Goal: Information Seeking & Learning: Learn about a topic

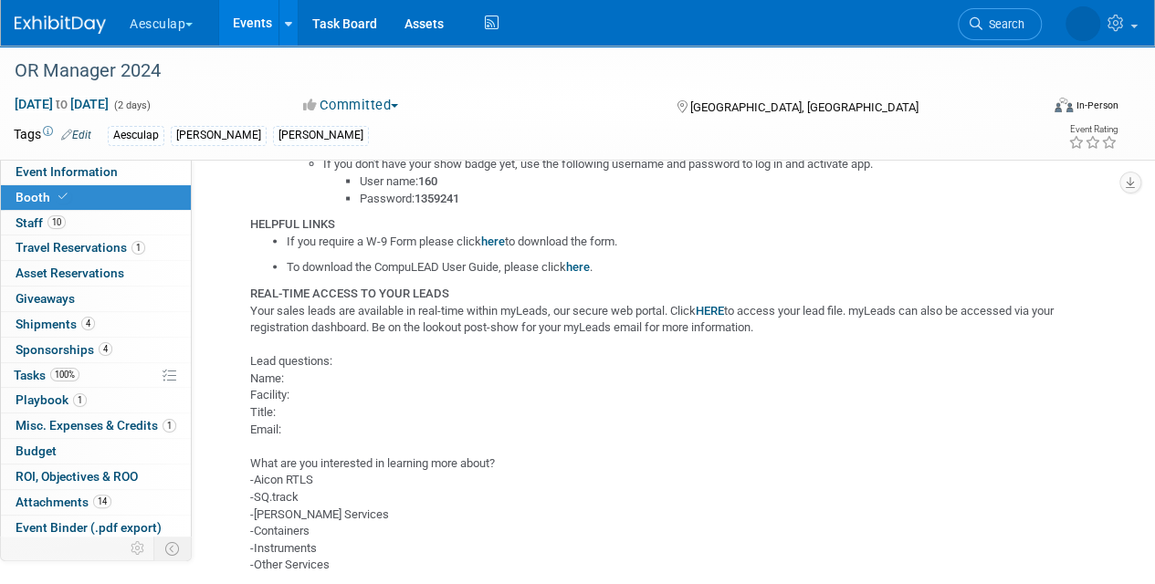
scroll to position [1735, 0]
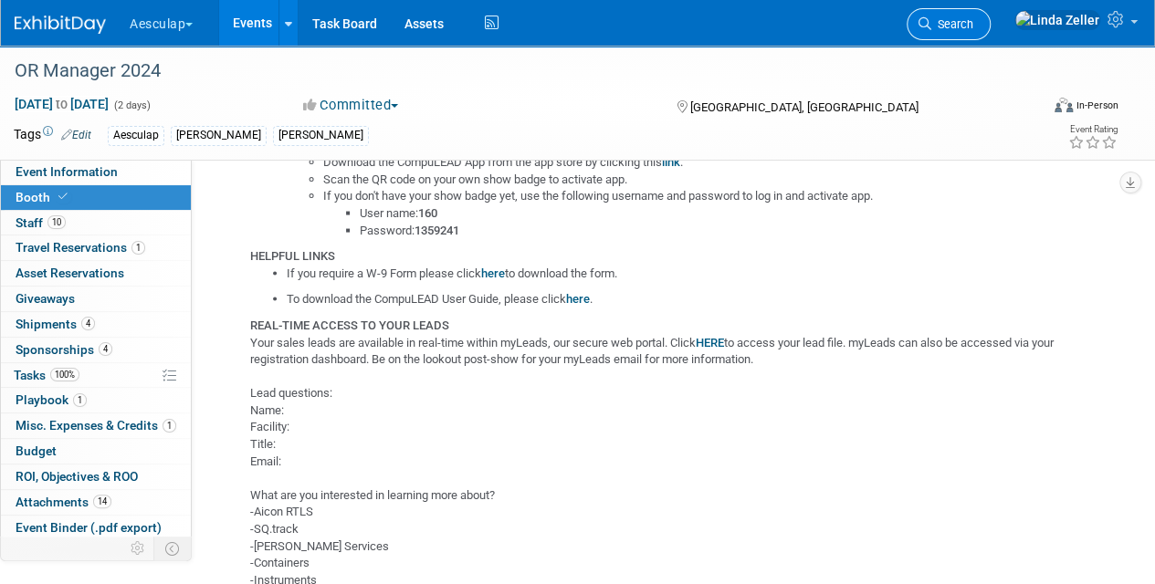
click at [931, 18] on icon at bounding box center [925, 23] width 13 height 13
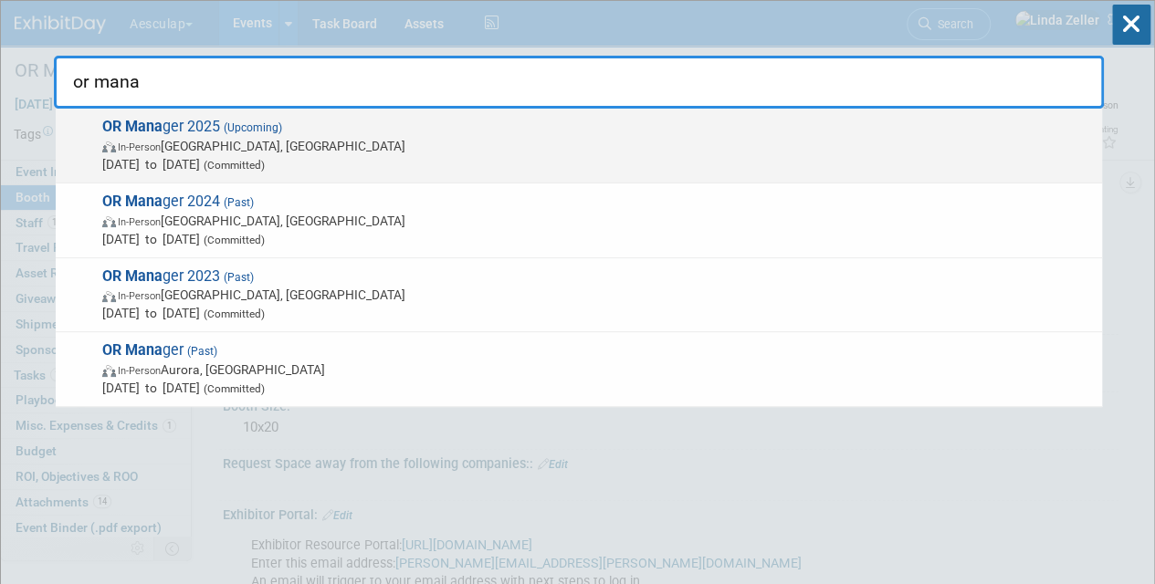
type input "or mana"
click at [206, 152] on span "In-Person [GEOGRAPHIC_DATA], [GEOGRAPHIC_DATA]" at bounding box center [597, 146] width 991 height 18
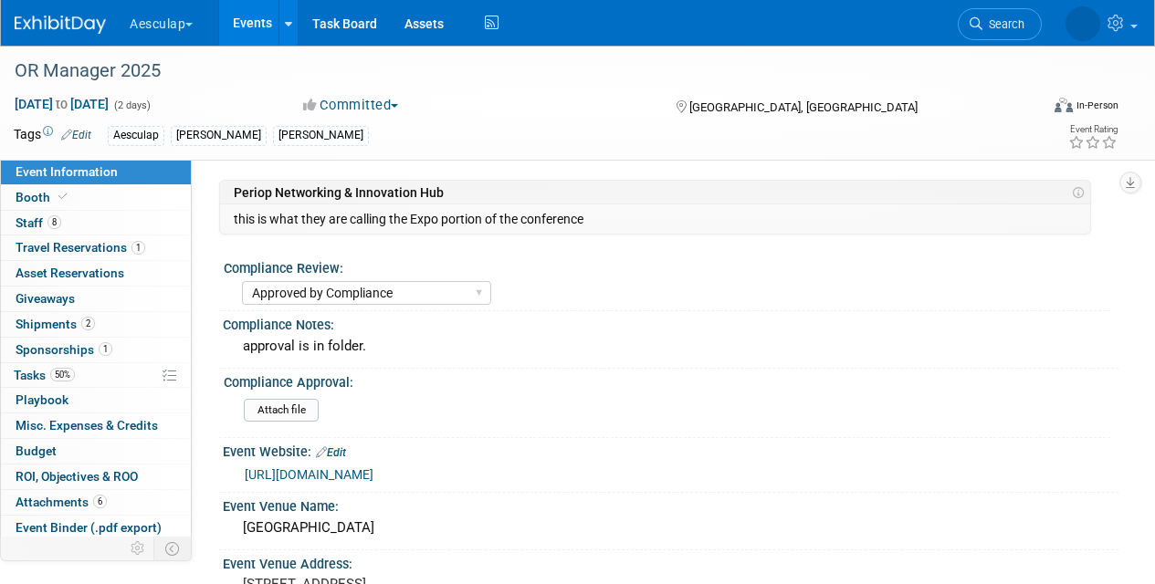
select select "Approved by Compliance"
select select "Strategic Sales"
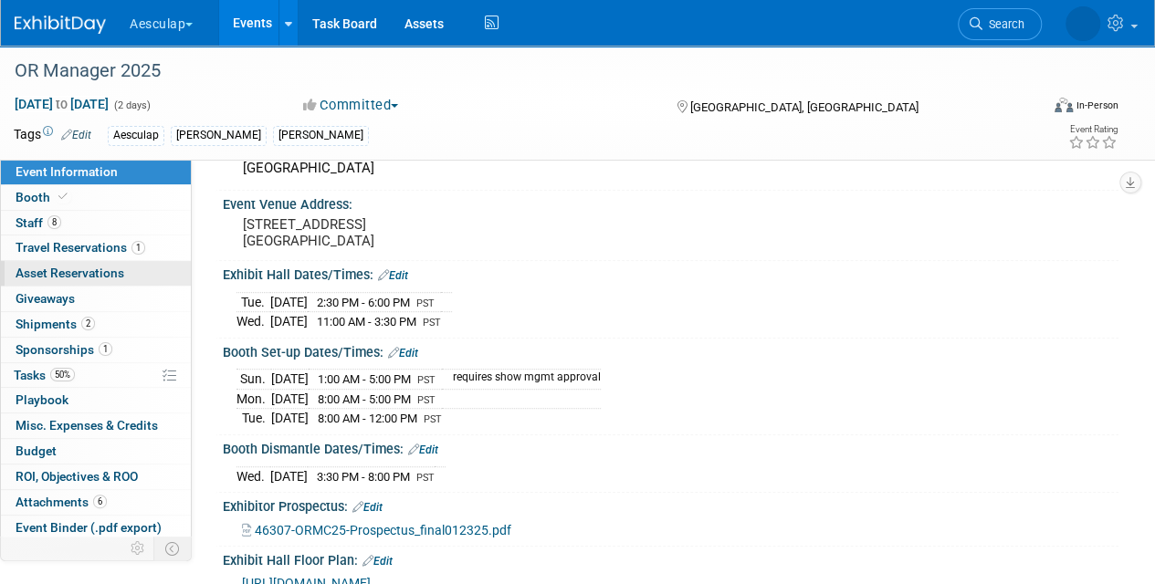
scroll to position [365, 0]
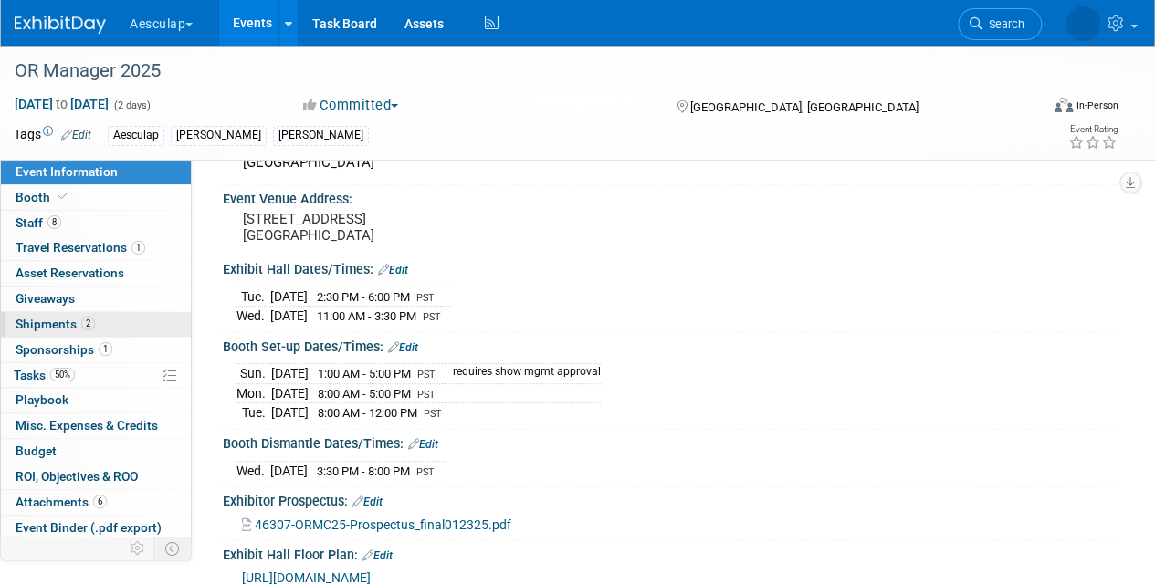
click at [45, 320] on span "Shipments 2" at bounding box center [55, 324] width 79 height 15
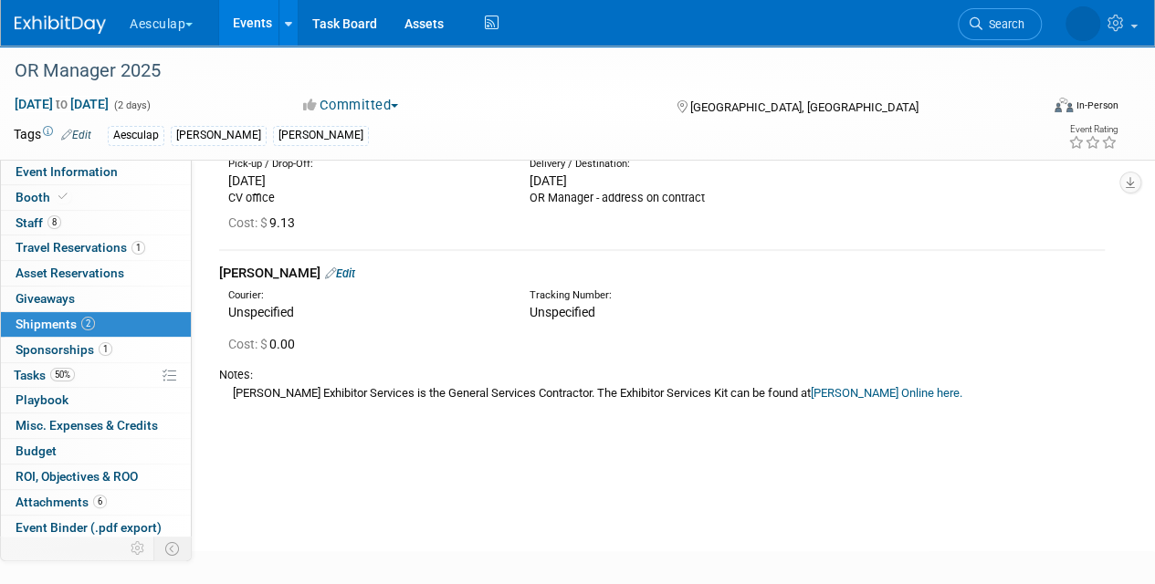
scroll to position [183, 0]
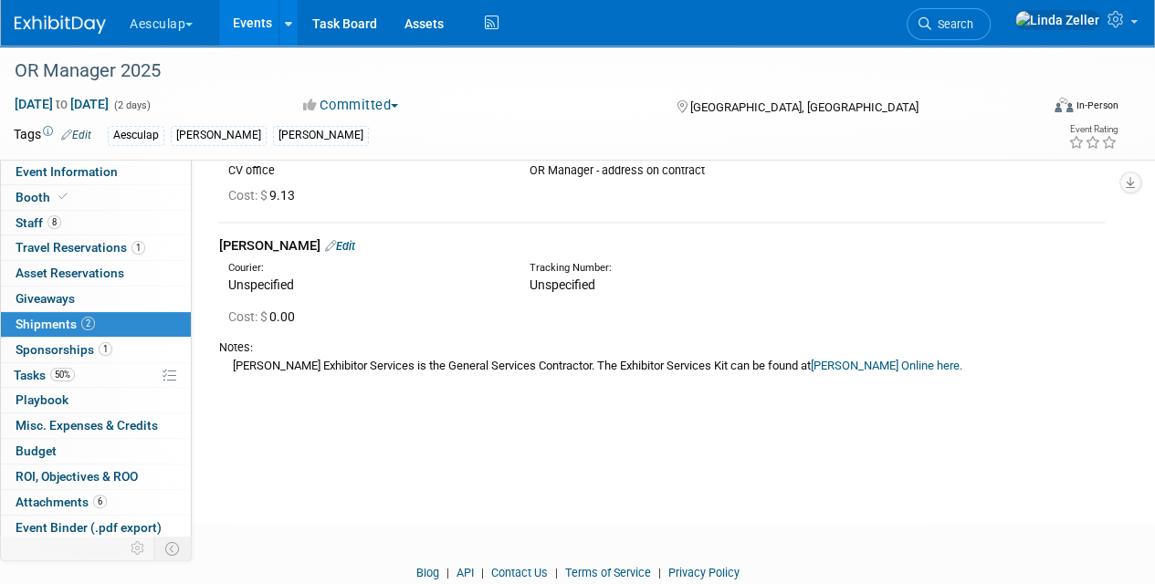
click at [833, 360] on link "Freeman Online here." at bounding box center [887, 366] width 152 height 14
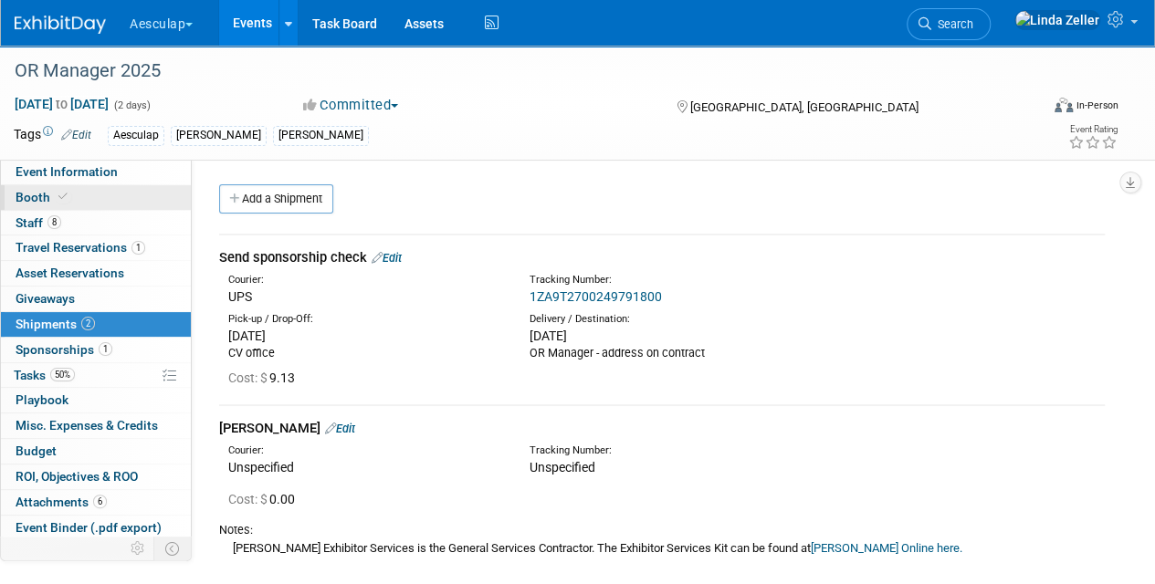
click at [40, 192] on span "Booth" at bounding box center [44, 197] width 56 height 15
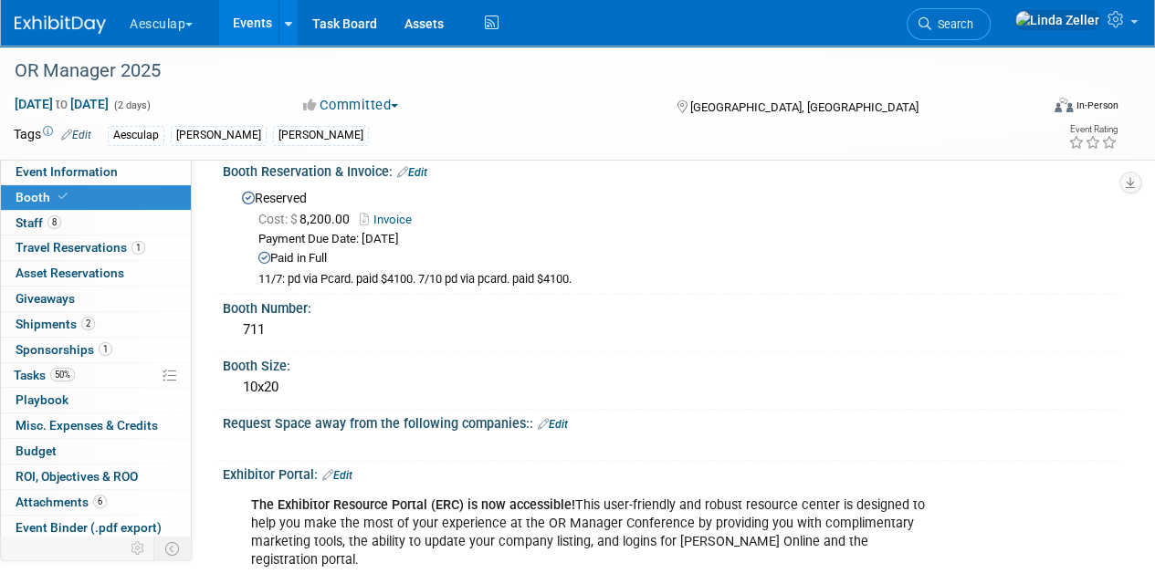
scroll to position [91, 0]
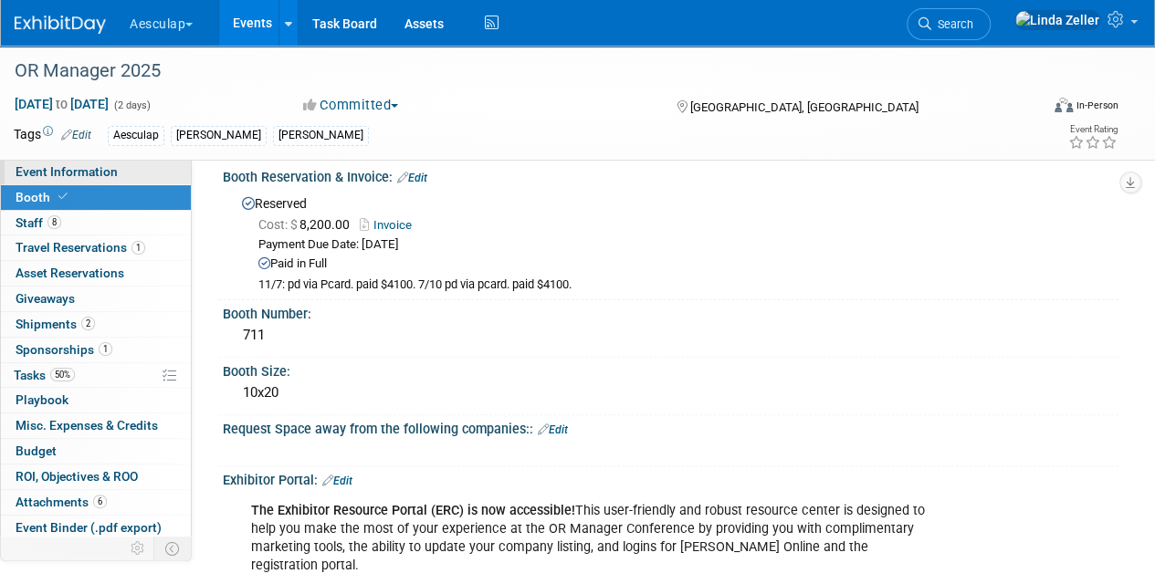
click at [81, 170] on span "Event Information" at bounding box center [67, 171] width 102 height 15
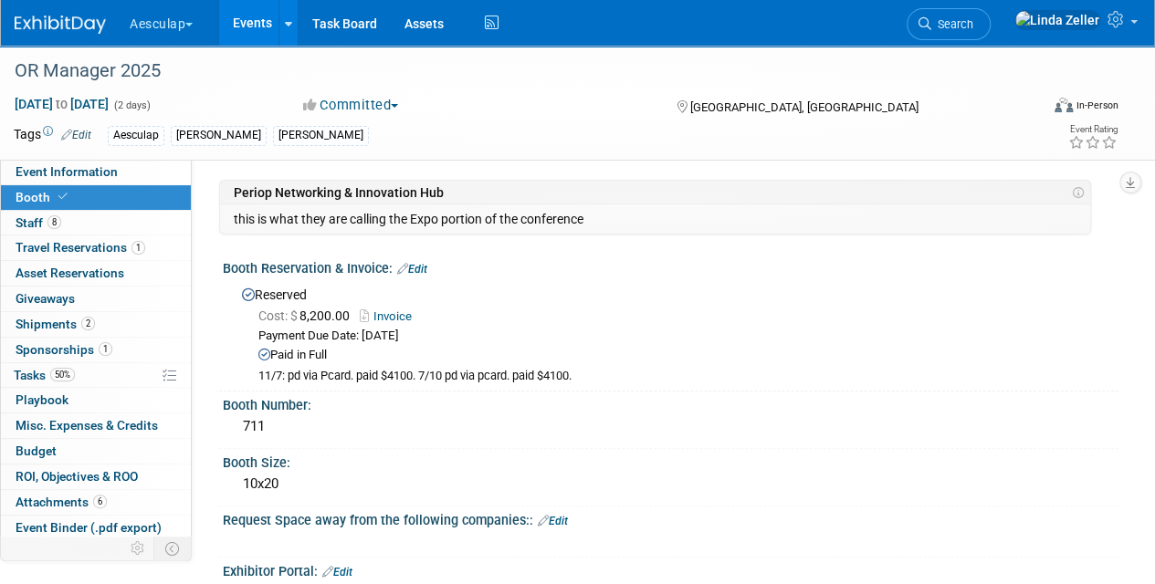
select select "Approved by Compliance"
select select "Strategic Sales"
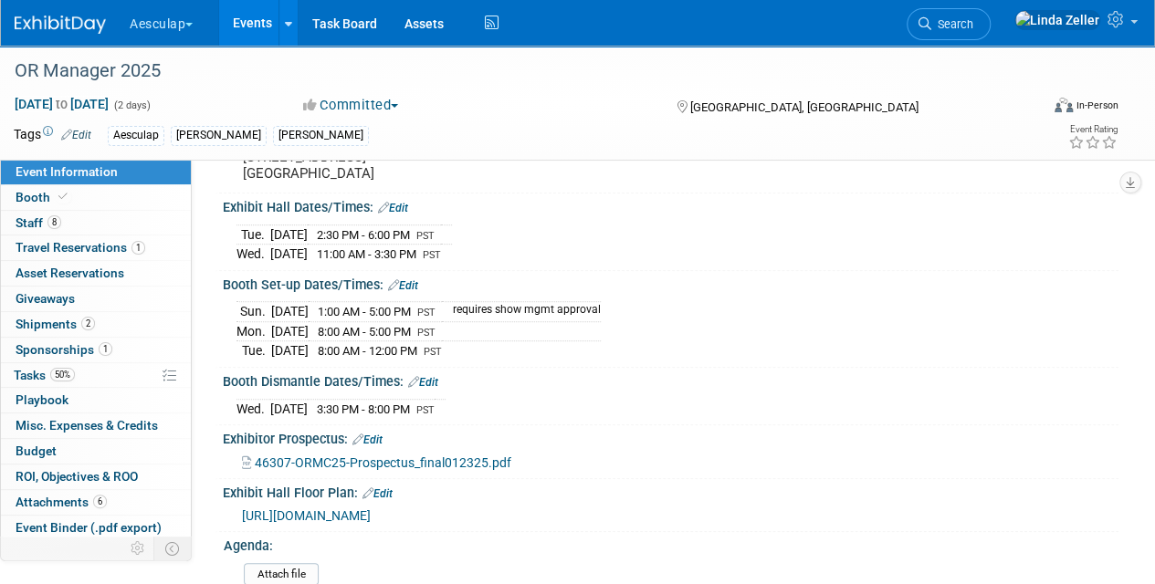
scroll to position [457, 0]
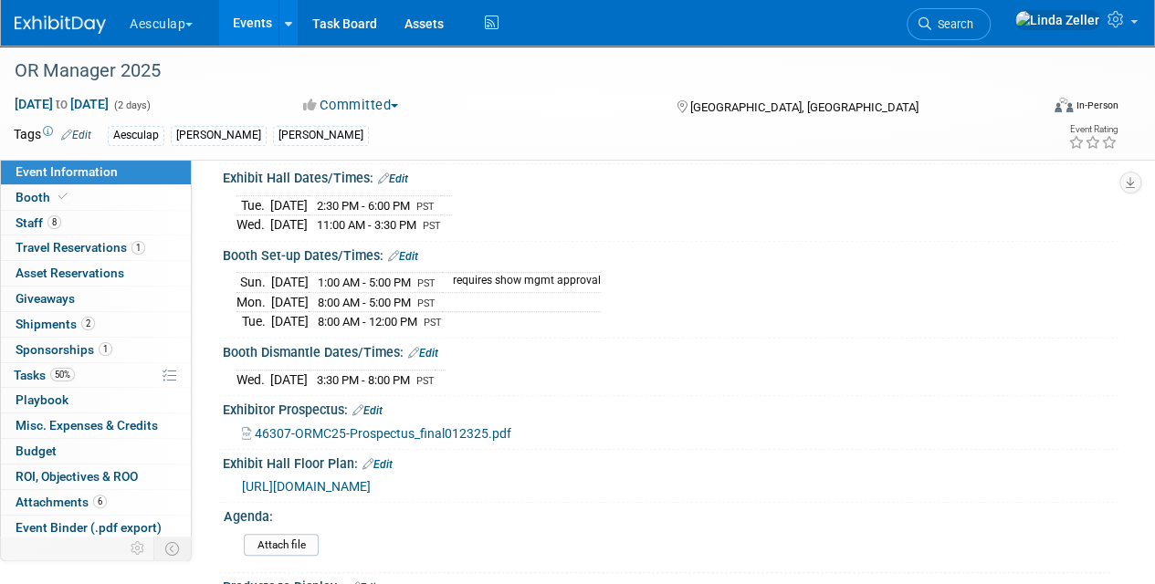
drag, startPoint x: 721, startPoint y: 473, endPoint x: 242, endPoint y: 481, distance: 479.5
click at [242, 481] on div "https://ormc2025.mapyourshow.com/8_0/floorplan/?hallID=A&selectedBooth=711" at bounding box center [673, 486] width 863 height 20
copy span "https://ormc2025.mapyourshow.com/8_0/floorplan/?hallID=A&selectedBooth=711"
